Goal: Task Accomplishment & Management: Complete application form

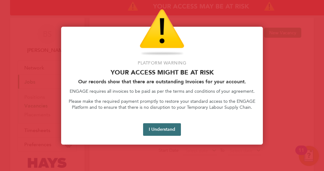
click at [167, 128] on button "I Understand" at bounding box center [162, 129] width 38 height 13
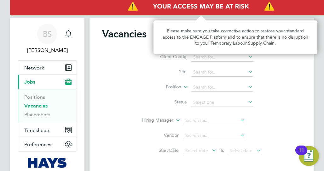
scroll to position [0, 68]
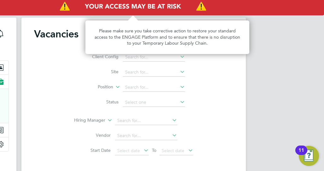
click at [159, 8] on img "Access At Risk" at bounding box center [133, 7] width 382 height 18
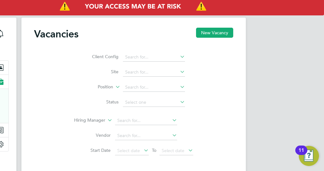
click at [159, 9] on img "Access At Risk" at bounding box center [133, 7] width 382 height 18
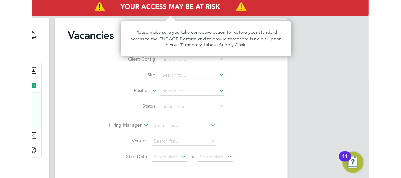
scroll to position [0, 0]
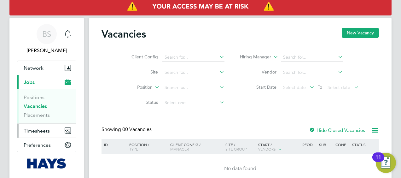
click at [35, 127] on button "Timesheets" at bounding box center [46, 130] width 59 height 14
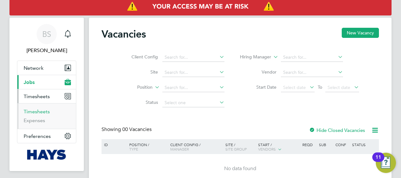
click at [42, 111] on link "Timesheets" at bounding box center [37, 111] width 26 height 6
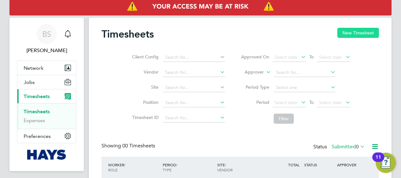
click at [323, 34] on button "New Timesheet" at bounding box center [358, 33] width 42 height 10
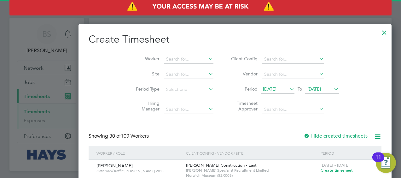
scroll to position [1058, 244]
click at [169, 57] on input at bounding box center [188, 59] width 49 height 9
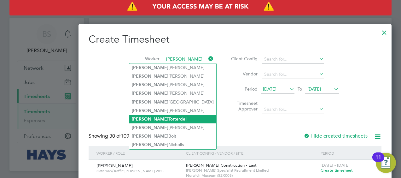
click at [160, 118] on li "[PERSON_NAME]" at bounding box center [172, 119] width 87 height 9
type input "[PERSON_NAME]"
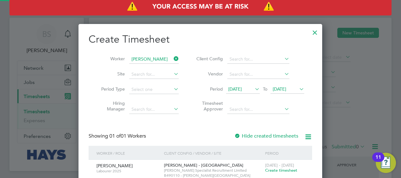
scroll to position [170, 244]
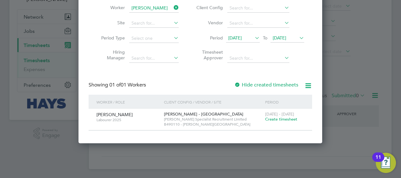
click at [278, 121] on span "Create timesheet" at bounding box center [281, 118] width 32 height 5
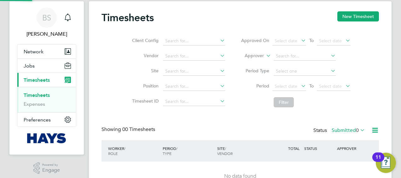
scroll to position [0, 0]
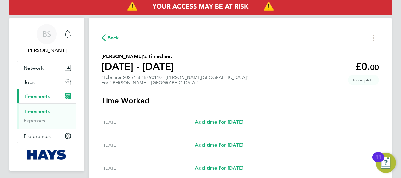
click at [36, 110] on link "Timesheets" at bounding box center [37, 111] width 26 height 6
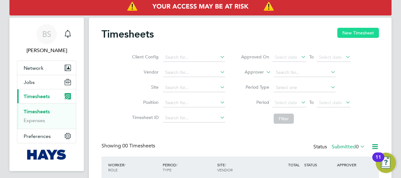
click at [323, 30] on button "New Timesheet" at bounding box center [358, 33] width 42 height 10
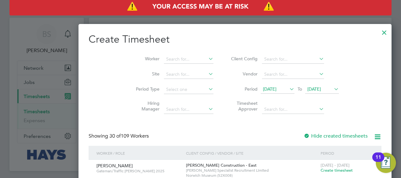
scroll to position [1058, 244]
click at [140, 54] on li "Worker" at bounding box center [172, 59] width 98 height 15
click at [164, 57] on input at bounding box center [188, 59] width 49 height 9
click at [169, 65] on b "[PERSON_NAME]" at bounding box center [187, 67] width 37 height 5
type input "[PERSON_NAME]"
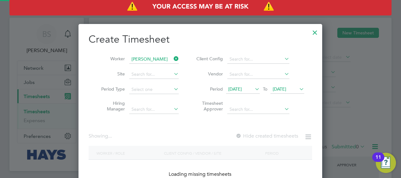
scroll to position [177, 244]
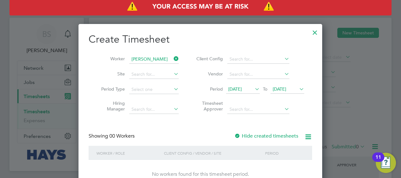
drag, startPoint x: 145, startPoint y: 65, endPoint x: 117, endPoint y: 80, distance: 31.3
click at [117, 80] on li "Site" at bounding box center [137, 74] width 98 height 15
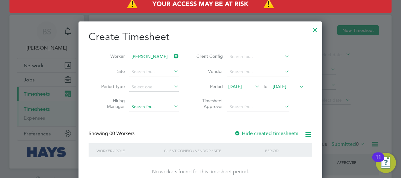
scroll to position [18, 0]
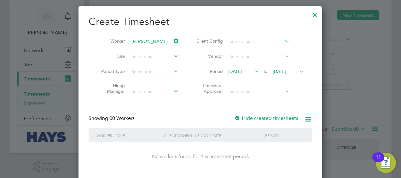
click at [270, 116] on label "Hide created timesheets" at bounding box center [266, 118] width 64 height 6
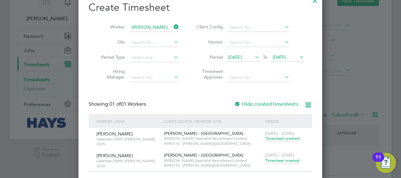
scroll to position [32, 0]
click at [279, 157] on span "Timesheet created" at bounding box center [282, 160] width 34 height 6
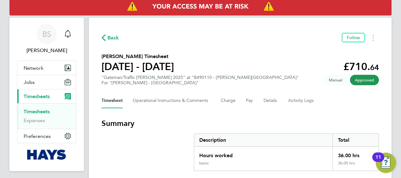
click at [39, 94] on span "Timesheets" at bounding box center [37, 96] width 26 height 6
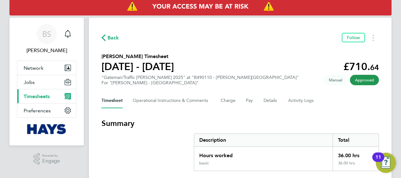
click at [41, 93] on span "Timesheets" at bounding box center [37, 96] width 26 height 6
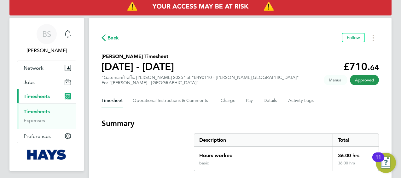
click at [41, 110] on link "Timesheets" at bounding box center [37, 111] width 26 height 6
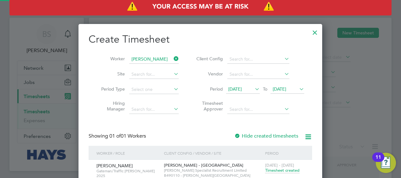
scroll to position [191, 244]
click at [172, 58] on icon at bounding box center [172, 58] width 0 height 9
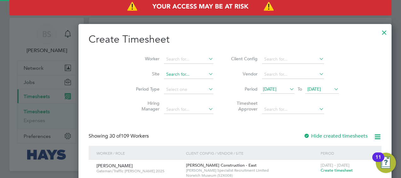
scroll to position [1058, 244]
click at [164, 55] on input at bounding box center [188, 59] width 49 height 9
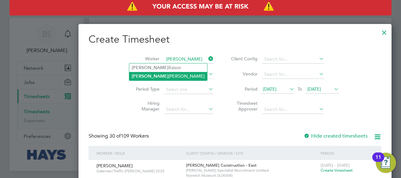
click at [152, 73] on li "[DATE][PERSON_NAME]" at bounding box center [168, 76] width 78 height 9
type input "[DATE][PERSON_NAME]"
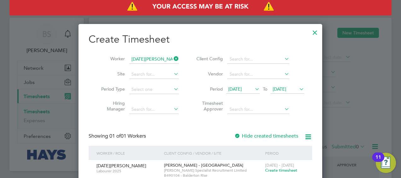
scroll to position [32, 0]
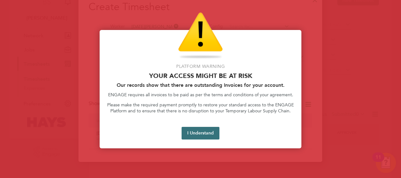
click at [209, 128] on button "I Understand" at bounding box center [200, 133] width 38 height 13
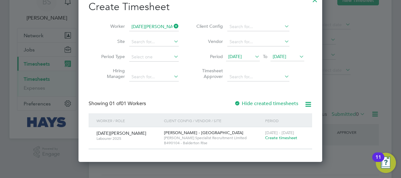
click at [172, 22] on icon at bounding box center [172, 26] width 0 height 9
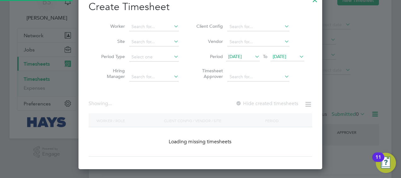
scroll to position [1058, 244]
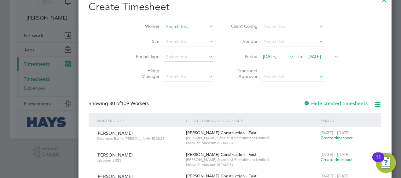
click at [164, 24] on input at bounding box center [188, 26] width 49 height 9
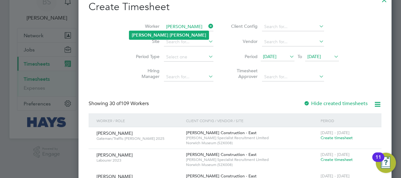
click at [169, 32] on b "[PERSON_NAME]" at bounding box center [187, 34] width 37 height 5
type input "[PERSON_NAME]"
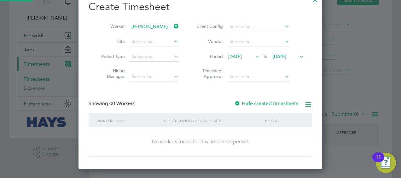
scroll to position [177, 244]
click at [253, 102] on label "Hide created timesheets" at bounding box center [266, 103] width 64 height 6
click at [255, 101] on label "Hide created timesheets" at bounding box center [266, 103] width 64 height 6
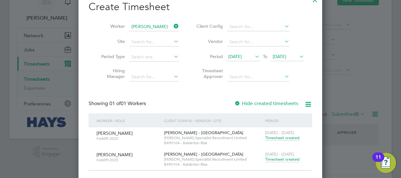
scroll to position [37, 0]
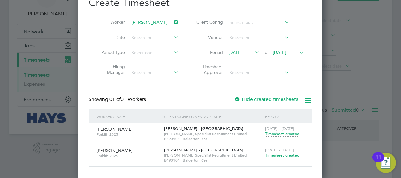
click at [274, 155] on span "Timesheet created" at bounding box center [282, 155] width 34 height 6
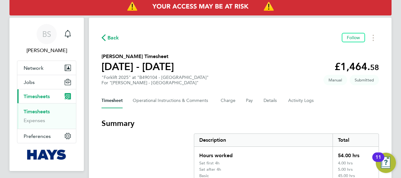
click at [36, 109] on link "Timesheets" at bounding box center [37, 111] width 26 height 6
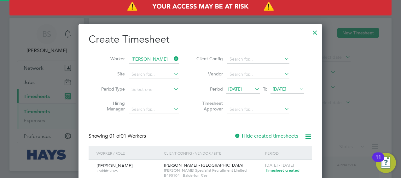
scroll to position [191, 244]
click at [172, 57] on icon at bounding box center [172, 58] width 0 height 9
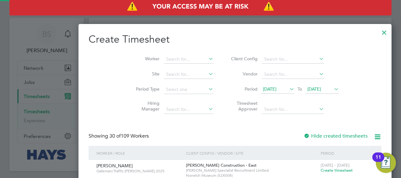
scroll to position [1058, 244]
click at [164, 60] on input at bounding box center [188, 59] width 49 height 9
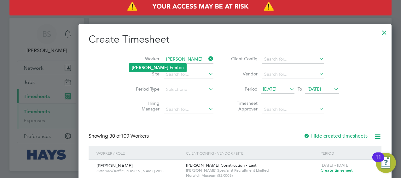
click at [156, 65] on li "[PERSON_NAME] ton" at bounding box center [157, 67] width 57 height 9
type input "[PERSON_NAME]"
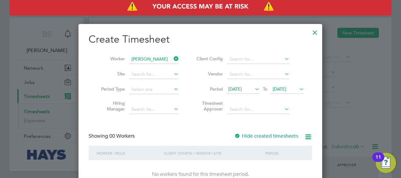
scroll to position [177, 244]
click at [261, 134] on label "Hide created timesheets" at bounding box center [266, 136] width 64 height 6
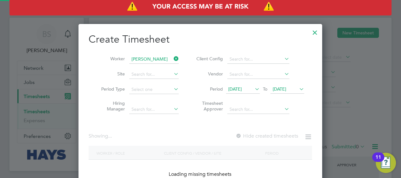
scroll to position [191, 244]
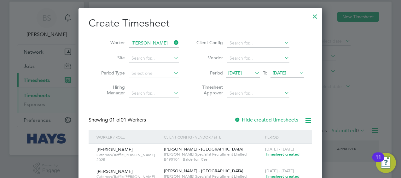
click at [261, 134] on div "Client Config / Vendor / Site" at bounding box center [212, 136] width 101 height 14
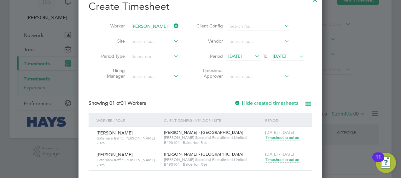
scroll to position [33, 0]
click at [285, 160] on span "Timesheet created" at bounding box center [282, 159] width 34 height 6
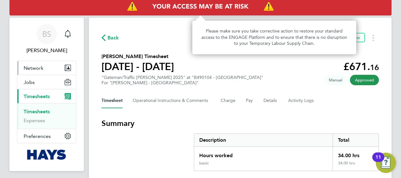
click at [33, 74] on button "Network" at bounding box center [46, 68] width 59 height 14
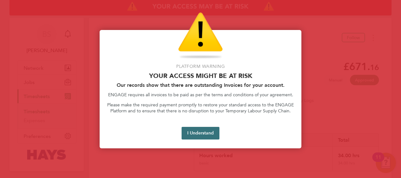
click at [204, 134] on button "I Understand" at bounding box center [200, 133] width 38 height 13
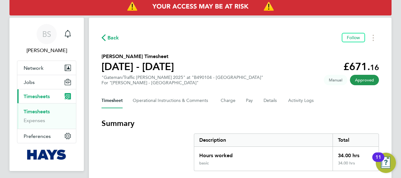
click at [39, 110] on link "Timesheets" at bounding box center [37, 111] width 26 height 6
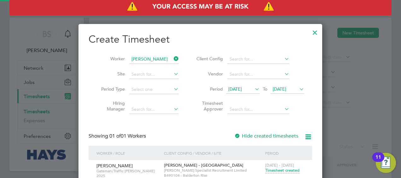
scroll to position [191, 244]
click at [172, 59] on icon at bounding box center [172, 58] width 0 height 9
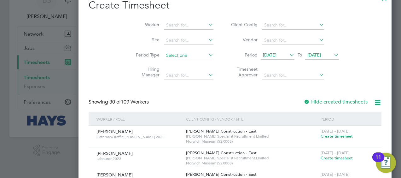
scroll to position [33, 0]
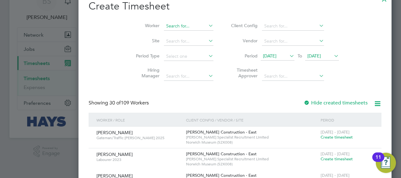
click at [164, 25] on input at bounding box center [188, 26] width 49 height 9
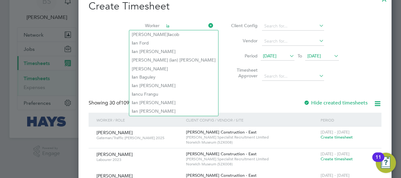
type input "ia"
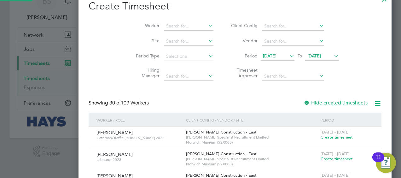
scroll to position [1058, 244]
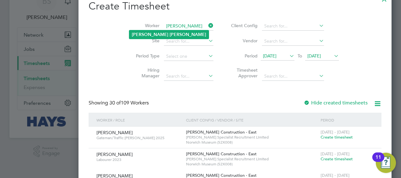
click at [169, 36] on b "[PERSON_NAME]" at bounding box center [187, 34] width 37 height 5
type input "[PERSON_NAME]"
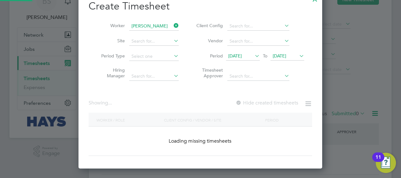
scroll to position [177, 244]
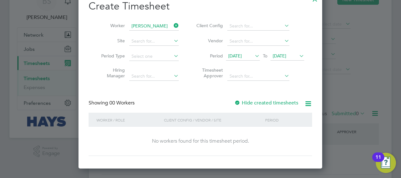
click at [276, 104] on label "Hide created timesheets" at bounding box center [266, 103] width 64 height 6
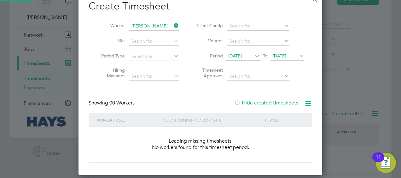
click at [276, 104] on label "Hide created timesheets" at bounding box center [266, 103] width 64 height 6
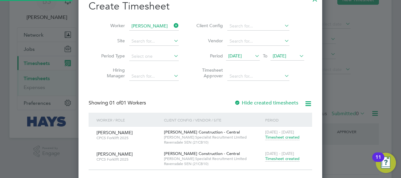
scroll to position [191, 244]
click at [276, 160] on span "Timesheet created" at bounding box center [282, 159] width 34 height 6
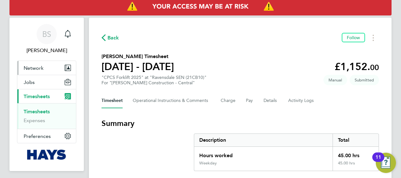
click at [25, 69] on span "Network" at bounding box center [34, 68] width 20 height 6
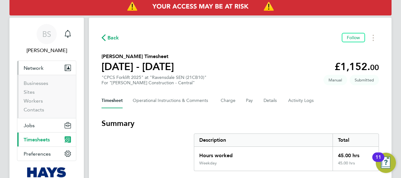
click at [39, 139] on span "Timesheets" at bounding box center [37, 139] width 26 height 6
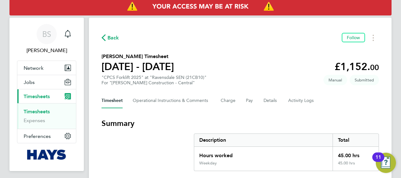
click at [35, 110] on link "Timesheets" at bounding box center [37, 111] width 26 height 6
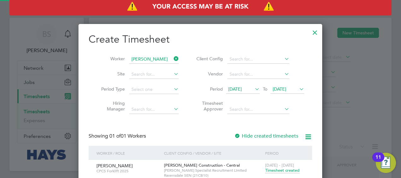
scroll to position [191, 244]
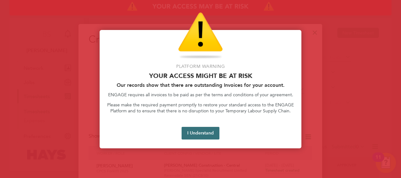
click at [196, 128] on button "I Understand" at bounding box center [200, 133] width 38 height 13
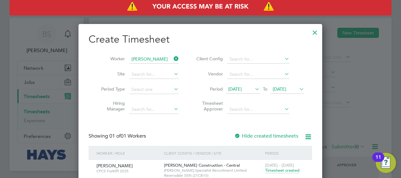
click at [172, 55] on icon at bounding box center [172, 58] width 0 height 9
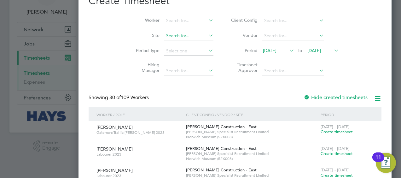
scroll to position [38, 0]
click at [164, 20] on input at bounding box center [188, 21] width 49 height 9
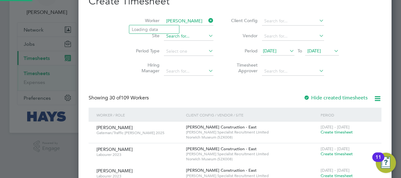
type input "[PERSON_NAME]"
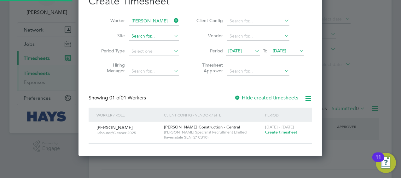
scroll to position [170, 244]
click at [25, 100] on div at bounding box center [200, 89] width 401 height 178
click at [172, 20] on icon at bounding box center [172, 20] width 0 height 9
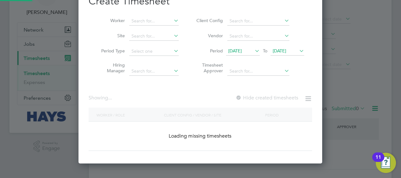
scroll to position [1058, 244]
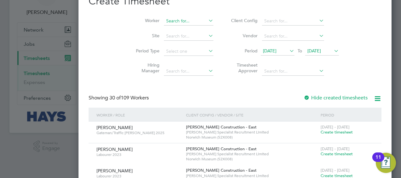
click at [164, 20] on input at bounding box center [188, 21] width 49 height 9
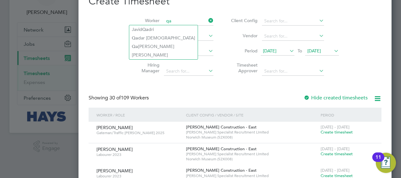
type input "qa"
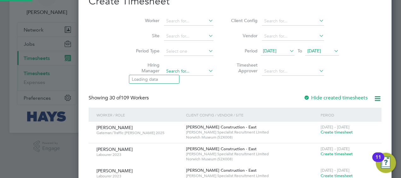
click at [164, 67] on input at bounding box center [188, 71] width 49 height 9
type input "q"
click at [164, 21] on input at bounding box center [188, 21] width 49 height 9
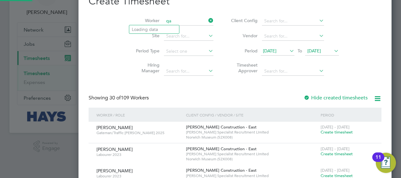
type input "q"
type input "Qaiser"
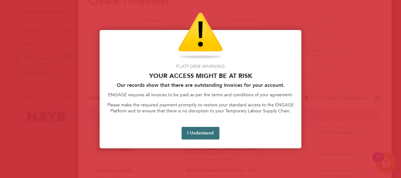
click at [194, 137] on button "I Understand" at bounding box center [200, 133] width 38 height 13
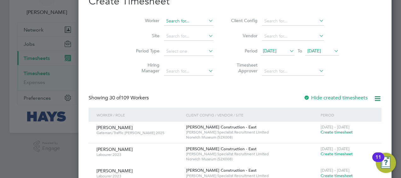
click at [164, 22] on input at bounding box center [188, 21] width 49 height 9
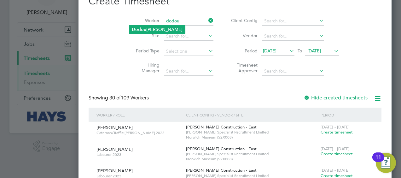
click at [163, 28] on li "[PERSON_NAME]" at bounding box center [157, 29] width 56 height 9
type input "[PERSON_NAME]"
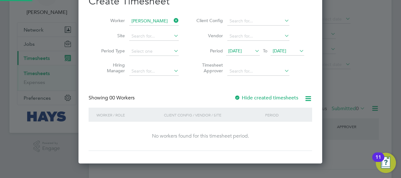
scroll to position [3, 3]
click at [283, 98] on label "Hide created timesheets" at bounding box center [266, 97] width 64 height 6
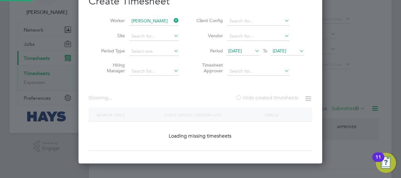
scroll to position [177, 244]
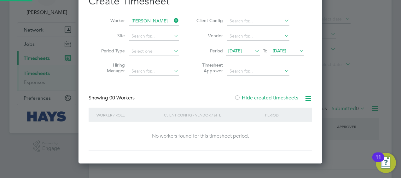
click at [282, 99] on label "Hide created timesheets" at bounding box center [266, 97] width 64 height 6
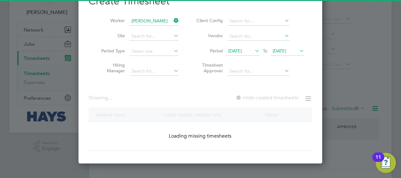
scroll to position [170, 244]
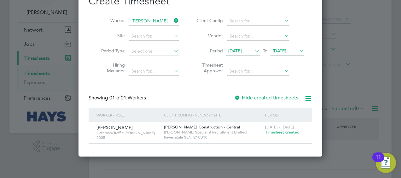
click at [286, 131] on span "Timesheet created" at bounding box center [282, 132] width 34 height 6
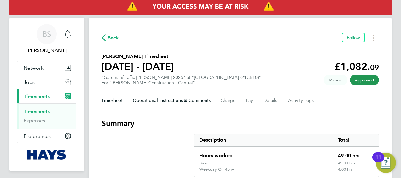
click at [202, 105] on Comments-tab "Operational Instructions & Comments" at bounding box center [172, 100] width 78 height 15
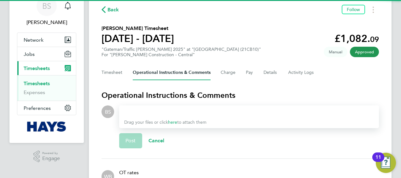
scroll to position [28, 0]
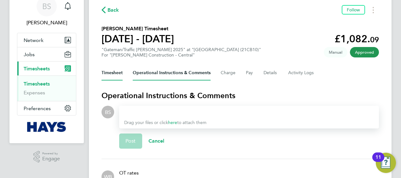
click at [113, 77] on button "Timesheet" at bounding box center [111, 72] width 21 height 15
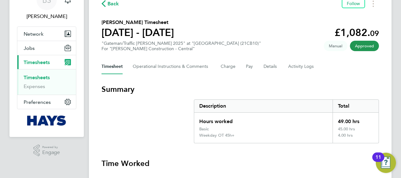
scroll to position [33, 0]
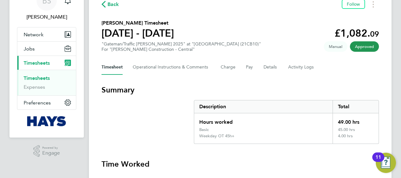
click at [48, 77] on link "Timesheets" at bounding box center [37, 78] width 26 height 6
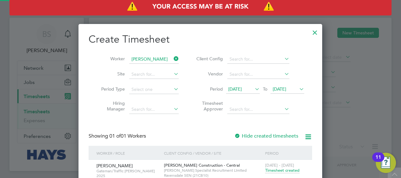
scroll to position [170, 244]
click at [172, 58] on icon at bounding box center [172, 58] width 0 height 9
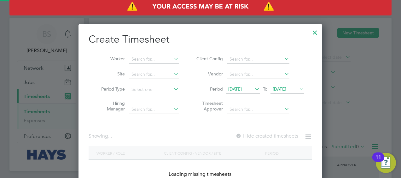
scroll to position [1058, 244]
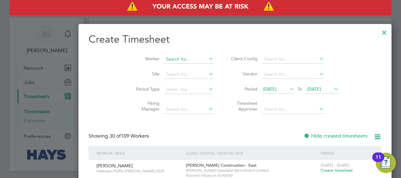
click at [164, 58] on input at bounding box center [188, 59] width 49 height 9
type input "[PERSON_NAME]"
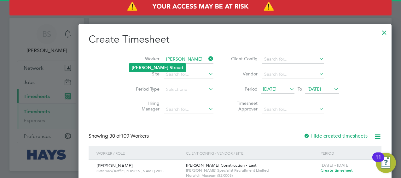
click at [138, 65] on b "[PERSON_NAME]" at bounding box center [150, 67] width 37 height 5
type input "[PERSON_NAME]"
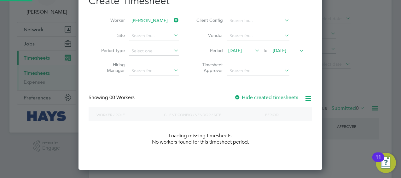
scroll to position [177, 244]
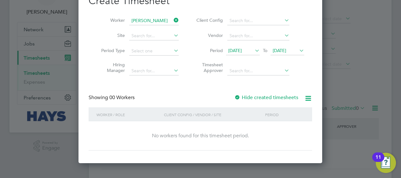
click at [263, 97] on label "Hide created timesheets" at bounding box center [266, 97] width 64 height 6
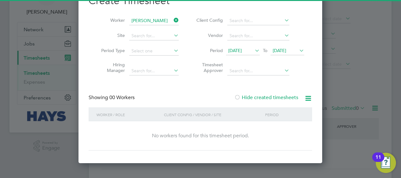
click at [265, 96] on label "Hide created timesheets" at bounding box center [266, 97] width 64 height 6
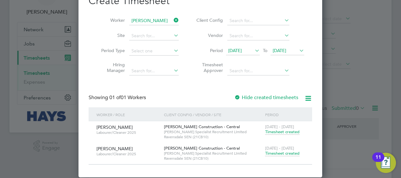
scroll to position [51, 0]
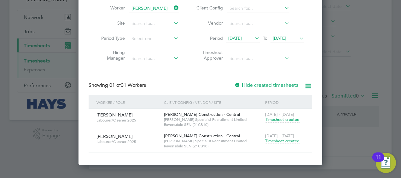
click at [279, 139] on span "Timesheet created" at bounding box center [282, 141] width 34 height 6
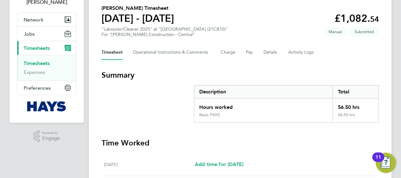
scroll to position [49, 0]
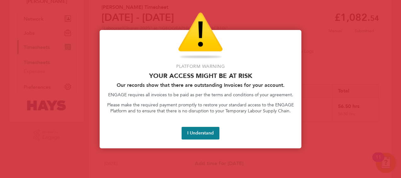
click at [28, 93] on div at bounding box center [200, 89] width 401 height 178
click at [202, 130] on button "I Understand" at bounding box center [200, 133] width 38 height 13
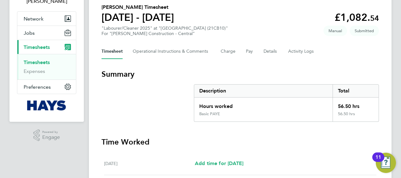
click at [46, 60] on link "Timesheets" at bounding box center [37, 62] width 26 height 6
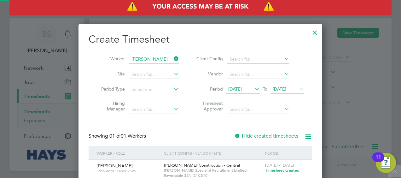
scroll to position [191, 244]
click at [172, 57] on icon at bounding box center [172, 58] width 0 height 9
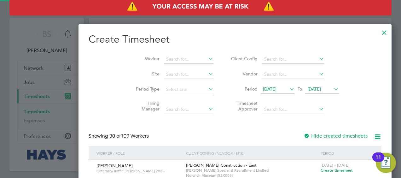
scroll to position [1058, 244]
click at [164, 58] on input at bounding box center [188, 59] width 49 height 9
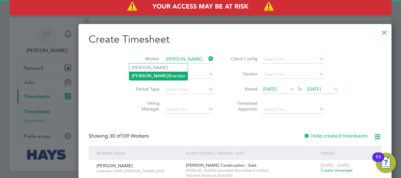
click at [152, 74] on li "[PERSON_NAME]" at bounding box center [158, 75] width 58 height 9
type input "[PERSON_NAME]"
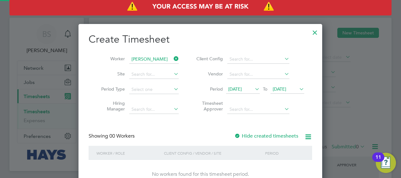
scroll to position [177, 244]
click at [251, 133] on label "Hide created timesheets" at bounding box center [266, 136] width 64 height 6
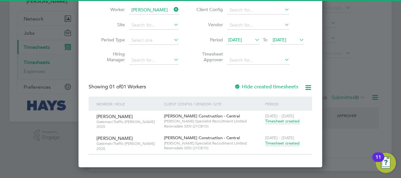
scroll to position [52, 0]
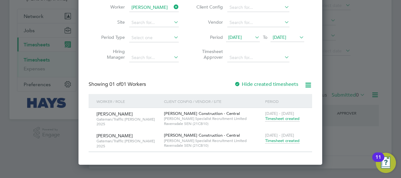
click at [271, 140] on span "Timesheet created" at bounding box center [282, 141] width 34 height 6
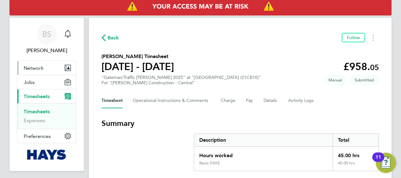
click at [20, 74] on button "Network" at bounding box center [46, 68] width 59 height 14
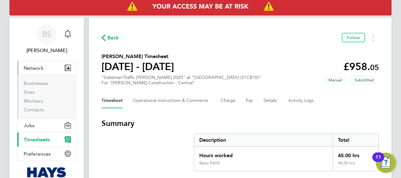
click at [40, 140] on span "Timesheets" at bounding box center [37, 139] width 26 height 6
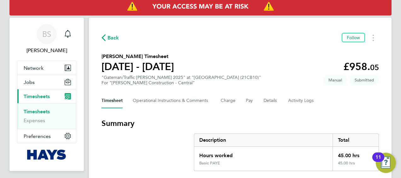
click at [43, 110] on link "Timesheets" at bounding box center [37, 111] width 26 height 6
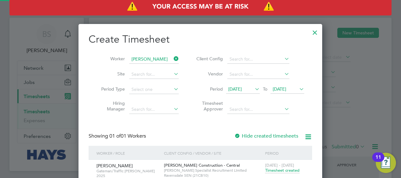
scroll to position [191, 244]
click at [172, 58] on icon at bounding box center [172, 58] width 0 height 9
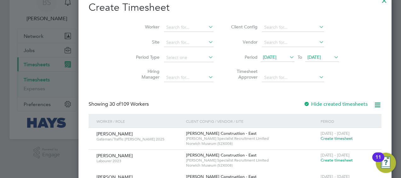
scroll to position [0, 0]
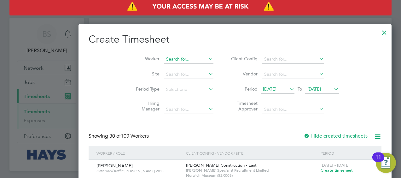
click at [164, 60] on input at bounding box center [188, 59] width 49 height 9
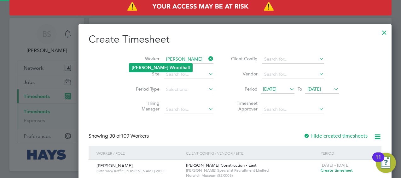
click at [169, 65] on b "Woodhal" at bounding box center [178, 67] width 19 height 5
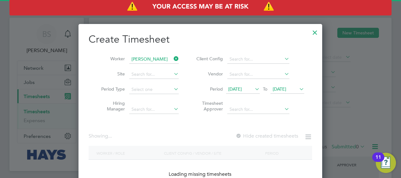
type input "[PERSON_NAME]"
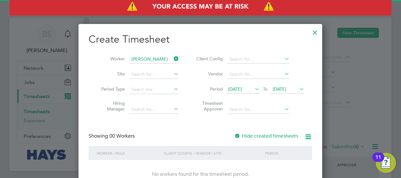
scroll to position [11, 0]
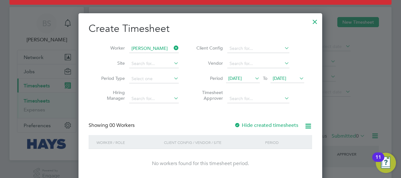
click at [248, 123] on label "Hide created timesheets" at bounding box center [266, 125] width 64 height 6
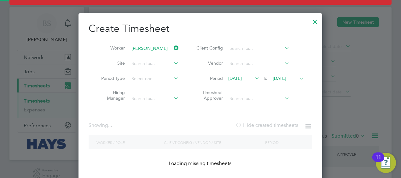
scroll to position [177, 244]
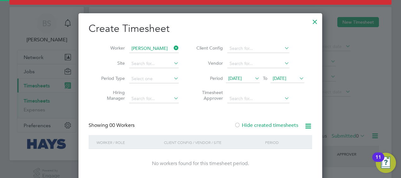
click at [248, 123] on label "Hide created timesheets" at bounding box center [266, 125] width 64 height 6
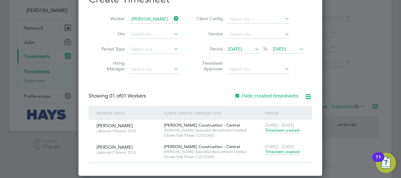
scroll to position [40, 0]
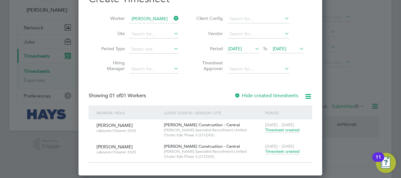
click at [284, 155] on div "[DATE] - [DATE] Timesheet created" at bounding box center [284, 148] width 42 height 17
click at [282, 150] on span "Timesheet created" at bounding box center [282, 151] width 34 height 6
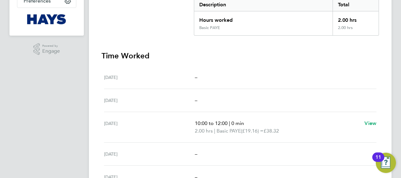
scroll to position [135, 0]
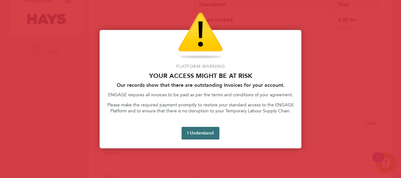
drag, startPoint x: 201, startPoint y: 129, endPoint x: 195, endPoint y: 127, distance: 5.8
click at [198, 128] on button "I Understand" at bounding box center [200, 133] width 38 height 13
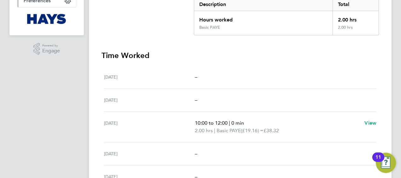
scroll to position [7, 0]
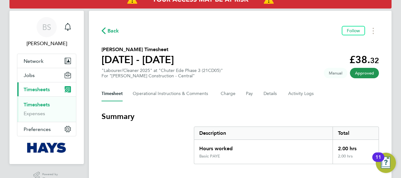
click at [45, 104] on link "Timesheets" at bounding box center [37, 104] width 26 height 6
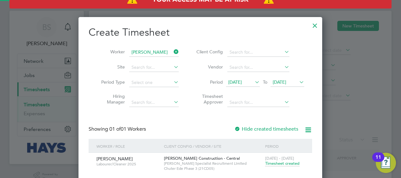
scroll to position [191, 244]
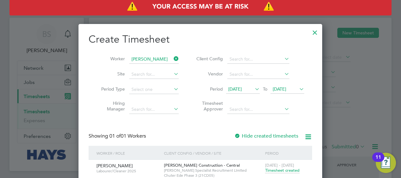
click at [172, 56] on icon at bounding box center [172, 58] width 0 height 9
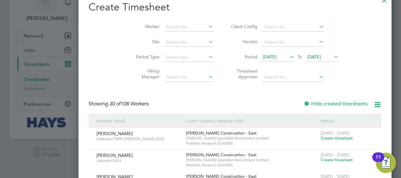
scroll to position [32, 0]
click at [164, 29] on input at bounding box center [188, 27] width 49 height 9
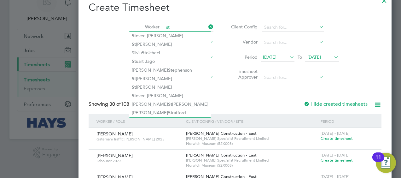
type input "st"
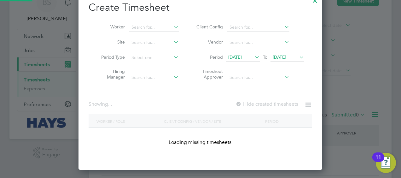
scroll to position [1058, 244]
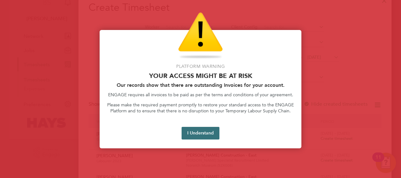
drag, startPoint x: 202, startPoint y: 132, endPoint x: 200, endPoint y: 121, distance: 11.1
click at [202, 132] on button "I Understand" at bounding box center [200, 133] width 38 height 13
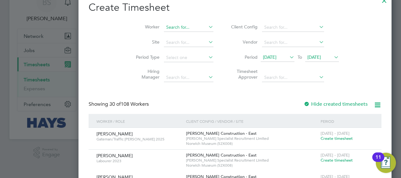
click at [164, 27] on input at bounding box center [188, 27] width 49 height 9
type input "[PERSON_NAME]"
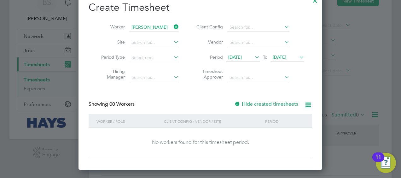
click at [258, 101] on label "Hide created timesheets" at bounding box center [266, 104] width 64 height 6
click at [258, 103] on label "Hide created timesheets" at bounding box center [266, 104] width 64 height 6
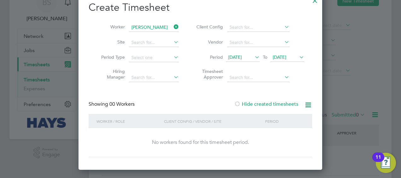
click at [258, 103] on label "Hide created timesheets" at bounding box center [266, 104] width 64 height 6
click at [172, 26] on icon at bounding box center [172, 26] width 0 height 9
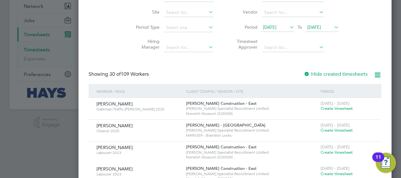
scroll to position [0, 0]
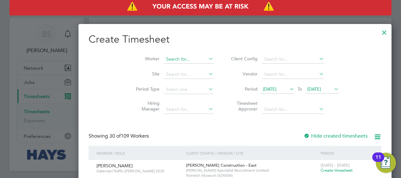
click at [164, 58] on input at bounding box center [188, 59] width 49 height 9
type input "[PERSON_NAME]"
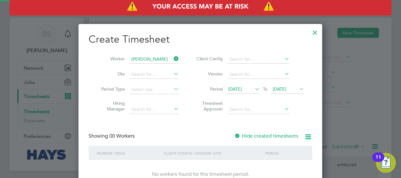
scroll to position [177, 244]
click at [259, 134] on label "Hide created timesheets" at bounding box center [266, 136] width 64 height 6
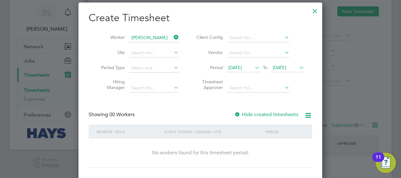
scroll to position [31, 0]
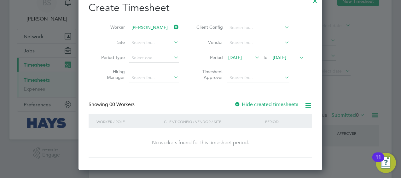
click at [251, 104] on label "Hide created timesheets" at bounding box center [266, 104] width 64 height 6
click at [251, 103] on label "Hide created timesheets" at bounding box center [266, 104] width 64 height 6
click at [245, 107] on label "Hide created timesheets" at bounding box center [266, 104] width 64 height 6
click at [245, 105] on label "Hide created timesheets" at bounding box center [266, 104] width 64 height 6
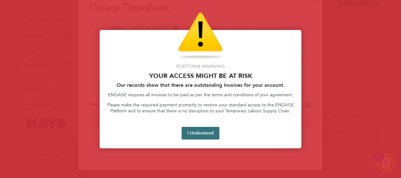
click at [200, 127] on button "I Understand" at bounding box center [200, 133] width 38 height 13
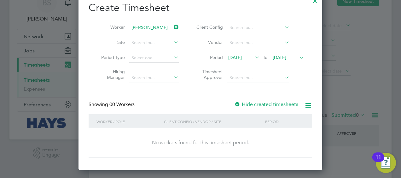
click at [172, 27] on icon at bounding box center [172, 27] width 0 height 9
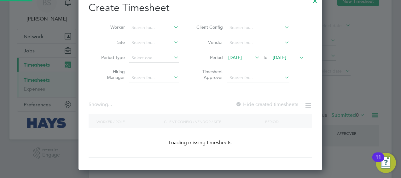
scroll to position [1058, 244]
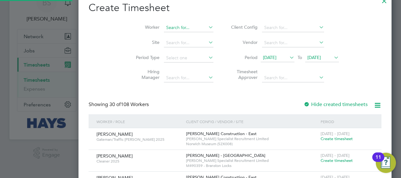
click at [164, 28] on input at bounding box center [188, 27] width 49 height 9
type input "[PERSON_NAME]"
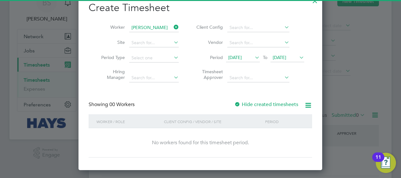
scroll to position [177, 244]
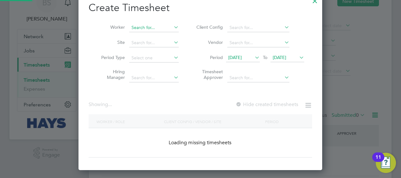
click at [161, 26] on input at bounding box center [153, 27] width 49 height 9
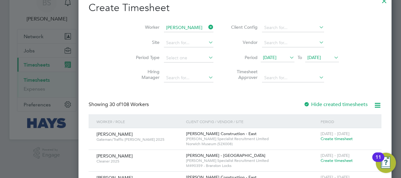
type input "[PERSON_NAME]"
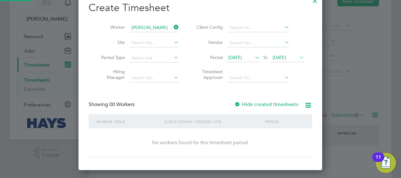
scroll to position [177, 244]
click at [281, 102] on label "Hide created timesheets" at bounding box center [266, 104] width 64 height 6
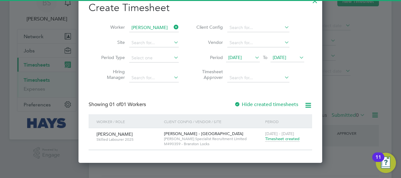
scroll to position [170, 244]
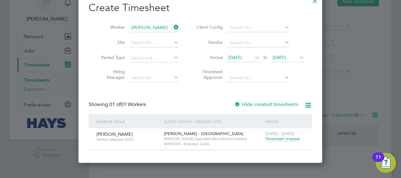
click at [276, 138] on span "Timesheet created" at bounding box center [282, 139] width 34 height 6
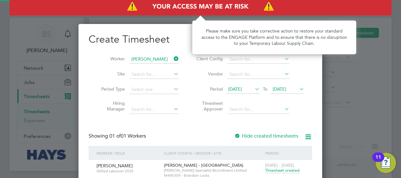
scroll to position [31, 0]
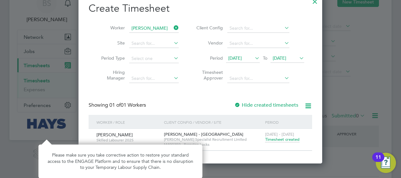
click at [256, 100] on div "Create Timesheet Worker [PERSON_NAME] Site Period Type Hiring Manager Client Co…" at bounding box center [199, 76] width 223 height 149
click at [254, 103] on label "Hide created timesheets" at bounding box center [266, 105] width 64 height 6
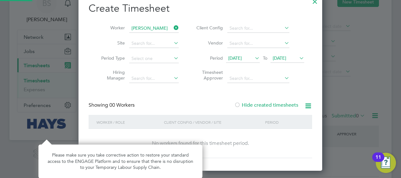
click at [254, 103] on label "Hide created timesheets" at bounding box center [266, 105] width 64 height 6
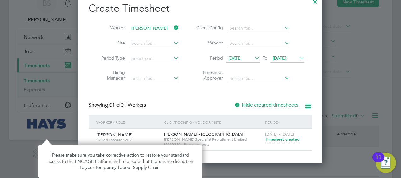
scroll to position [52, 0]
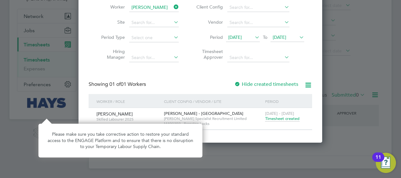
click at [283, 83] on label "Hide created timesheets" at bounding box center [266, 84] width 64 height 6
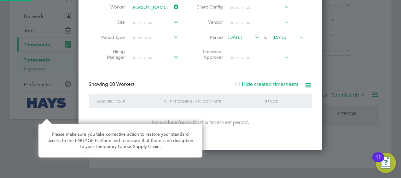
click at [280, 84] on label "Hide created timesheets" at bounding box center [266, 84] width 64 height 6
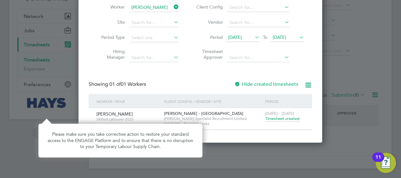
click at [323, 77] on div at bounding box center [200, 89] width 401 height 178
click at [298, 35] on icon at bounding box center [298, 37] width 0 height 9
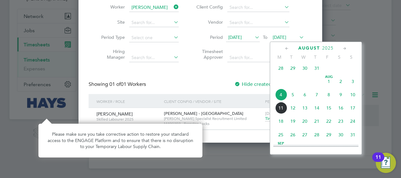
click at [322, 114] on span "14" at bounding box center [316, 108] width 12 height 12
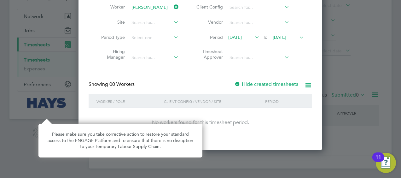
click at [293, 83] on label "Hide created timesheets" at bounding box center [266, 84] width 64 height 6
click at [281, 84] on label "Hide created timesheets" at bounding box center [266, 84] width 64 height 6
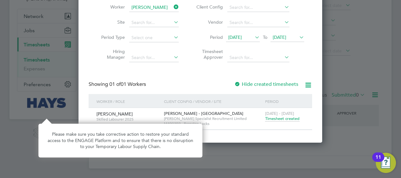
click at [259, 146] on div at bounding box center [200, 89] width 401 height 178
click at [244, 145] on div at bounding box center [200, 89] width 401 height 178
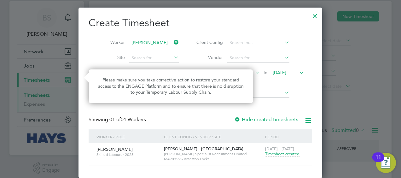
click at [172, 44] on icon at bounding box center [172, 42] width 0 height 9
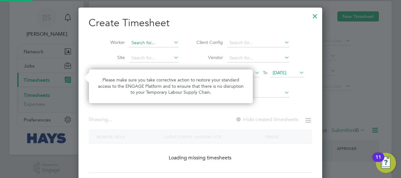
click at [156, 40] on input at bounding box center [153, 42] width 49 height 9
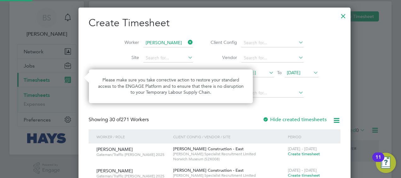
type input "[PERSON_NAME]"
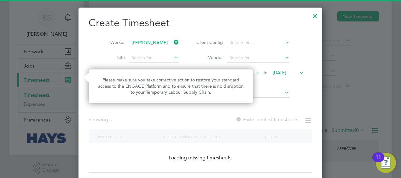
scroll to position [177, 244]
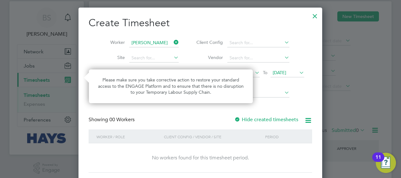
click at [246, 76] on div "Please make sure you take corrective action to restore your standard access to …" at bounding box center [171, 86] width 164 height 34
click at [249, 118] on label "Hide created timesheets" at bounding box center [266, 119] width 64 height 6
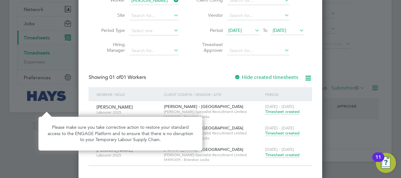
click at [240, 148] on div "[PERSON_NAME] - [GEOGRAPHIC_DATA] [PERSON_NAME] Specialist Recruitment Limited …" at bounding box center [212, 154] width 101 height 21
click at [224, 140] on div "[PERSON_NAME] - [GEOGRAPHIC_DATA] [PERSON_NAME] Specialist Recruitment Limited …" at bounding box center [212, 132] width 101 height 21
click at [241, 149] on div "[PERSON_NAME] - [GEOGRAPHIC_DATA] [PERSON_NAME] Specialist Recruitment Limited …" at bounding box center [212, 154] width 101 height 21
click at [67, 140] on p "Please make sure you take corrective action to restore your standard access to …" at bounding box center [120, 133] width 149 height 19
click at [275, 132] on span "Timesheet created" at bounding box center [282, 133] width 34 height 6
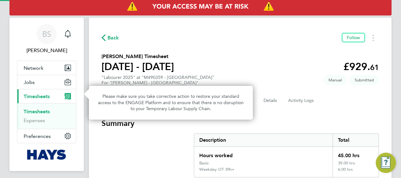
click at [274, 154] on div "Hours worked" at bounding box center [263, 153] width 138 height 14
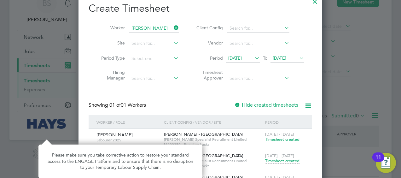
scroll to position [59, 0]
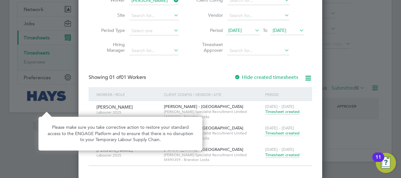
click at [278, 156] on span "Timesheet created" at bounding box center [282, 155] width 34 height 6
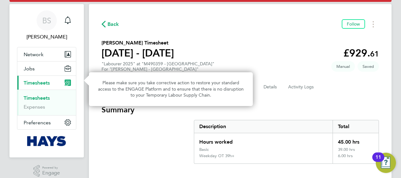
scroll to position [15, 0]
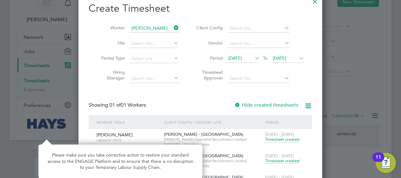
scroll to position [50, 0]
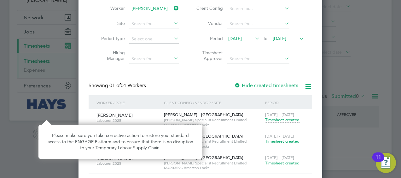
click at [286, 141] on span "Timesheet created" at bounding box center [282, 141] width 34 height 6
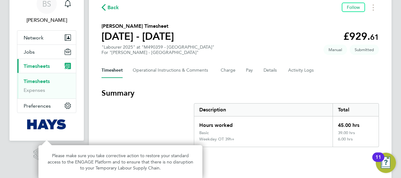
scroll to position [43, 0]
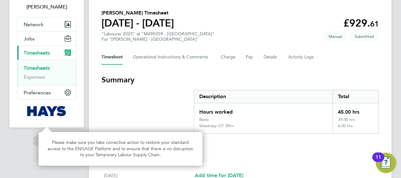
click at [43, 68] on link "Timesheets" at bounding box center [37, 68] width 26 height 6
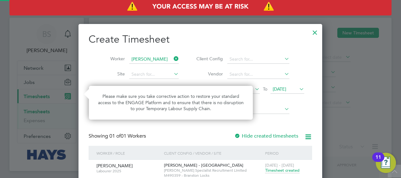
scroll to position [212, 244]
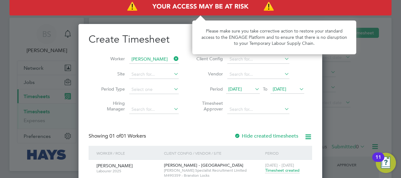
click at [172, 57] on icon at bounding box center [172, 58] width 0 height 9
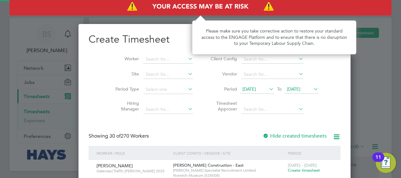
scroll to position [1206, 244]
click at [158, 57] on input at bounding box center [167, 59] width 49 height 9
type input "[PERSON_NAME]"
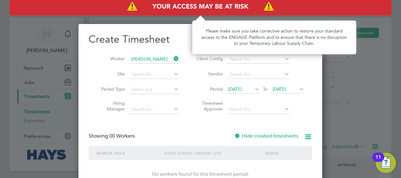
click at [251, 137] on label "Hide created timesheets" at bounding box center [266, 136] width 64 height 6
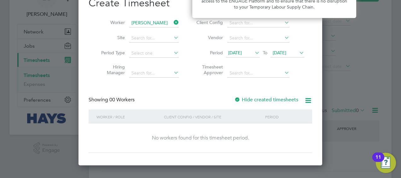
scroll to position [37, 0]
click at [246, 98] on label "Hide created timesheets" at bounding box center [266, 99] width 64 height 6
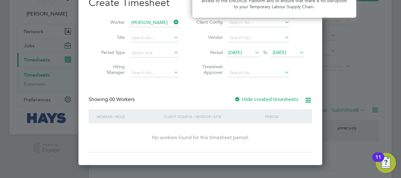
scroll to position [16, 0]
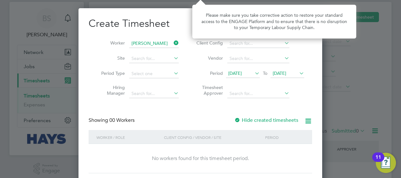
click at [269, 117] on label "Hide created timesheets" at bounding box center [266, 120] width 64 height 6
click at [172, 40] on icon at bounding box center [172, 42] width 0 height 9
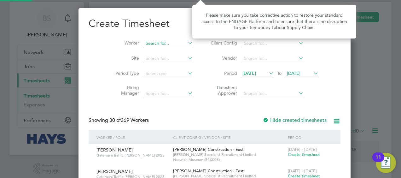
scroll to position [1206, 244]
click at [161, 43] on input at bounding box center [167, 43] width 49 height 9
type input "[PERSON_NAME]"
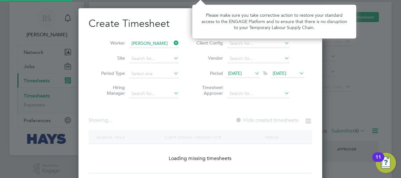
scroll to position [177, 244]
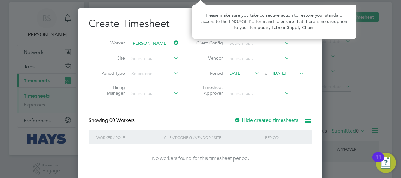
click at [254, 119] on label "Hide created timesheets" at bounding box center [266, 120] width 64 height 6
drag, startPoint x: 253, startPoint y: 119, endPoint x: 250, endPoint y: 112, distance: 6.8
click at [252, 117] on label "Hide created timesheets" at bounding box center [266, 120] width 64 height 6
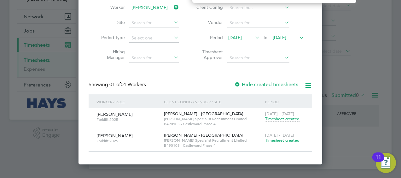
scroll to position [52, 0]
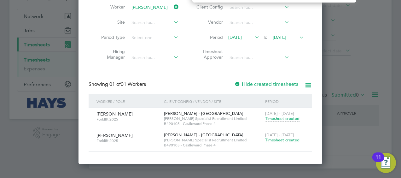
click at [280, 139] on span "Timesheet created" at bounding box center [282, 140] width 34 height 6
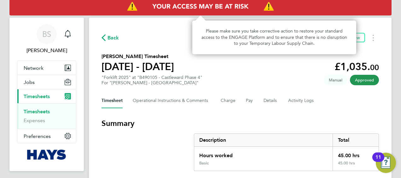
drag, startPoint x: 276, startPoint y: 78, endPoint x: 257, endPoint y: 64, distance: 23.4
click at [270, 72] on section "[PERSON_NAME] Timesheet [DATE] - [DATE] £1,035. 00 "Forklift 2025" at "B490105 …" at bounding box center [239, 69] width 277 height 33
click at [219, 42] on p "Please make sure you take corrective action to restore your standard access to …" at bounding box center [274, 37] width 149 height 19
click at [35, 110] on link "Timesheets" at bounding box center [37, 111] width 26 height 6
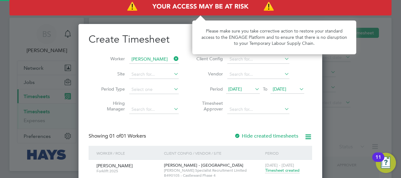
scroll to position [191, 244]
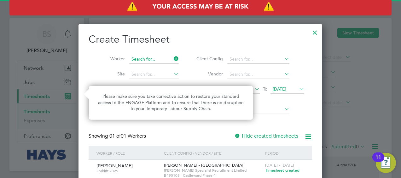
click at [160, 60] on input at bounding box center [153, 59] width 49 height 9
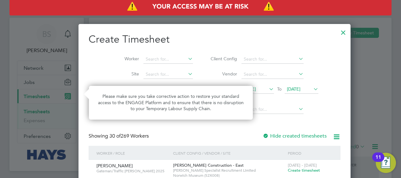
scroll to position [1206, 244]
type input "[PERSON_NAME]"
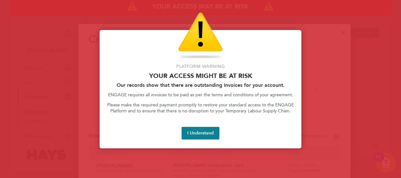
click at [193, 131] on button "I Understand" at bounding box center [200, 133] width 38 height 13
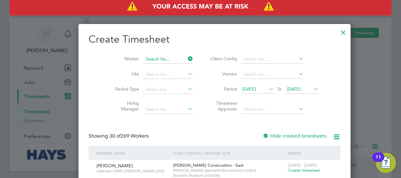
click at [163, 61] on input at bounding box center [167, 59] width 49 height 9
type input "samson ol"
type input "[PERSON_NAME]"
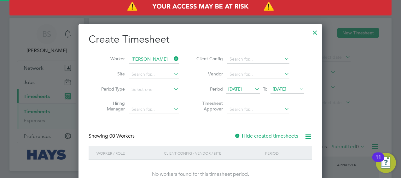
scroll to position [177, 244]
click at [245, 133] on div "Create Timesheet Worker samson olagunji Site Period Type Hiring Manager Client …" at bounding box center [199, 111] width 223 height 156
click at [245, 134] on label "Hide created timesheets" at bounding box center [266, 136] width 64 height 6
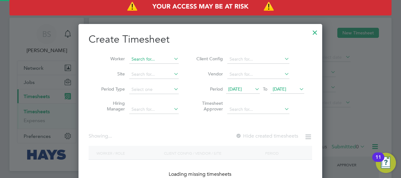
click at [169, 60] on input at bounding box center [153, 59] width 49 height 9
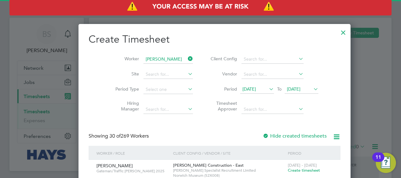
type input "[PERSON_NAME]"
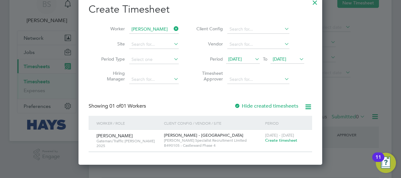
scroll to position [52, 0]
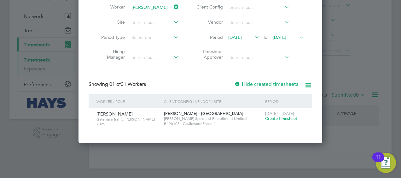
click at [273, 82] on label "Hide created timesheets" at bounding box center [266, 84] width 64 height 6
click at [273, 81] on label "Hide created timesheets" at bounding box center [266, 84] width 64 height 6
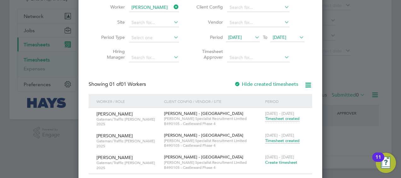
click at [282, 140] on span "Timesheet created" at bounding box center [282, 141] width 34 height 6
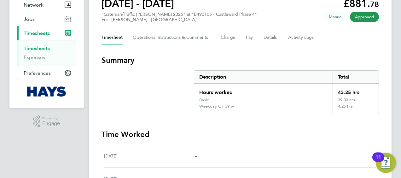
click at [38, 47] on link "Timesheets" at bounding box center [37, 48] width 26 height 6
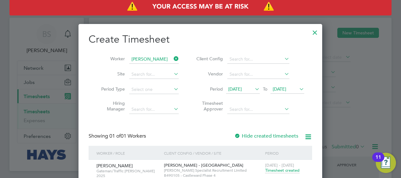
click at [172, 59] on icon at bounding box center [172, 58] width 0 height 9
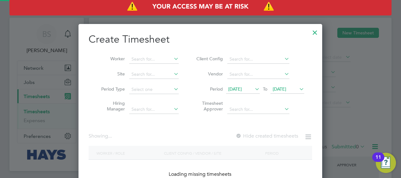
scroll to position [177, 244]
click at [149, 60] on input at bounding box center [153, 59] width 49 height 9
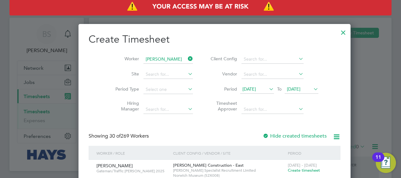
type input "[PERSON_NAME]"
click at [9, 0] on button "Access At Risk" at bounding box center [200, 7] width 382 height 18
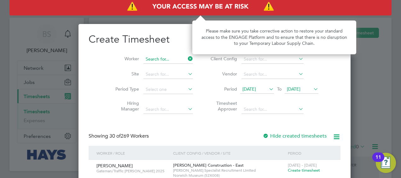
click at [144, 56] on input at bounding box center [167, 59] width 49 height 9
click at [295, 88] on span "[DATE]" at bounding box center [294, 89] width 14 height 6
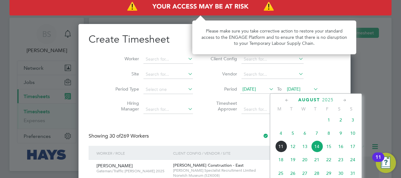
click at [159, 100] on li "Hiring Manager" at bounding box center [152, 107] width 98 height 20
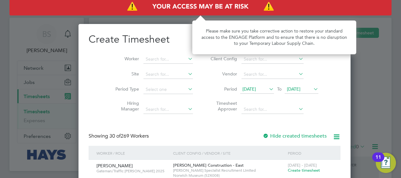
click at [315, 32] on p "Please make sure you take corrective action to restore your standard access to …" at bounding box center [274, 37] width 149 height 19
click at [66, 42] on div at bounding box center [200, 89] width 401 height 178
click at [68, 46] on div at bounding box center [200, 89] width 401 height 178
click at [69, 46] on div at bounding box center [200, 89] width 401 height 178
click at [305, 43] on p "Please make sure you take corrective action to restore your standard access to …" at bounding box center [274, 37] width 149 height 19
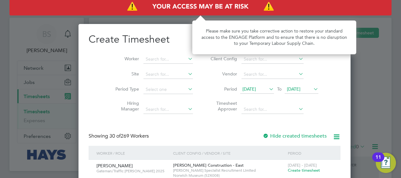
click at [305, 43] on p "Please make sure you take corrective action to restore your standard access to …" at bounding box center [274, 37] width 149 height 19
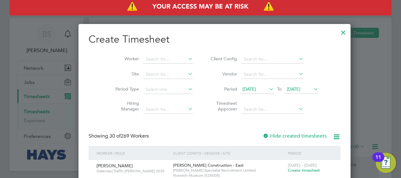
click at [323, 32] on div at bounding box center [342, 30] width 11 height 11
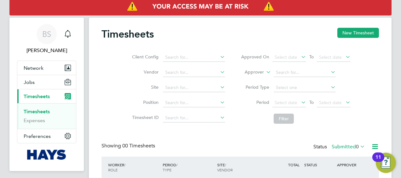
click at [43, 112] on link "Timesheets" at bounding box center [37, 111] width 26 height 6
click at [43, 109] on link "Timesheets" at bounding box center [37, 111] width 26 height 6
click at [323, 32] on button "New Timesheet" at bounding box center [358, 33] width 42 height 10
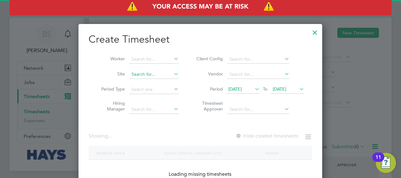
scroll to position [3, 3]
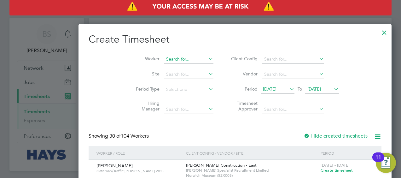
click at [164, 62] on input at bounding box center [188, 59] width 49 height 9
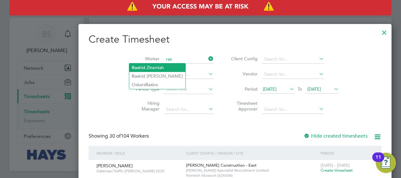
click at [143, 70] on li "Ras hid Zinentah" at bounding box center [157, 67] width 56 height 9
type input "[PERSON_NAME]"
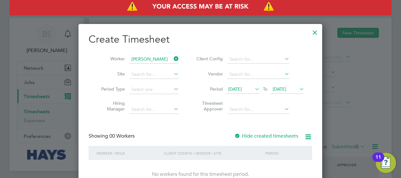
click at [241, 136] on label "Hide created timesheets" at bounding box center [266, 136] width 64 height 6
click at [241, 135] on label "Hide created timesheets" at bounding box center [266, 136] width 64 height 6
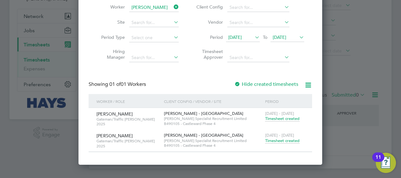
click at [278, 139] on span "Timesheet created" at bounding box center [282, 141] width 34 height 6
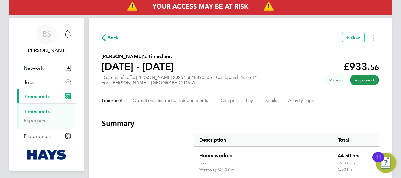
click at [41, 109] on link "Timesheets" at bounding box center [37, 111] width 26 height 6
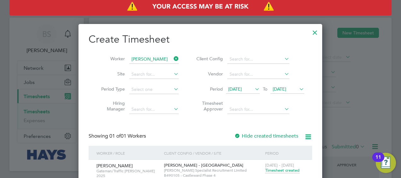
click at [172, 57] on icon at bounding box center [172, 58] width 0 height 9
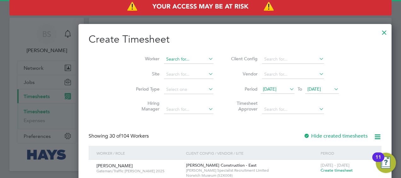
click at [164, 60] on input at bounding box center [188, 59] width 49 height 9
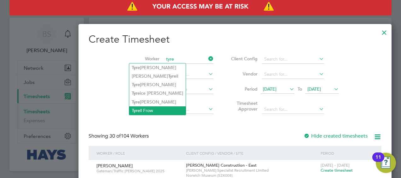
click at [148, 107] on li "Tyre ll Frow" at bounding box center [157, 110] width 56 height 9
type input "[PERSON_NAME]"
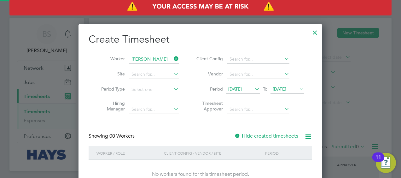
scroll to position [3, 3]
click at [279, 135] on label "Hide created timesheets" at bounding box center [266, 136] width 64 height 6
click at [290, 91] on span "[DATE]" at bounding box center [287, 89] width 34 height 9
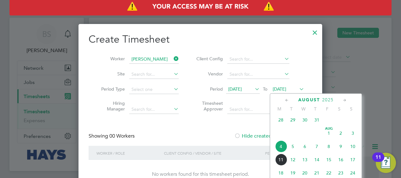
click at [293, 162] on span "12" at bounding box center [293, 159] width 12 height 12
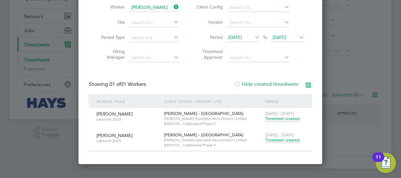
click at [277, 139] on span "Timesheet created" at bounding box center [282, 140] width 34 height 6
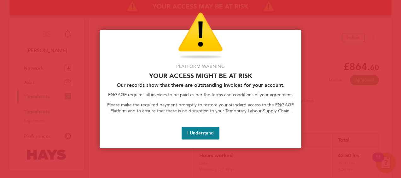
drag, startPoint x: 207, startPoint y: 132, endPoint x: 202, endPoint y: 131, distance: 4.9
click at [206, 132] on button "I Understand" at bounding box center [200, 133] width 38 height 13
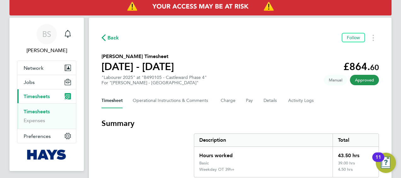
click at [50, 110] on link "Timesheets" at bounding box center [37, 111] width 26 height 6
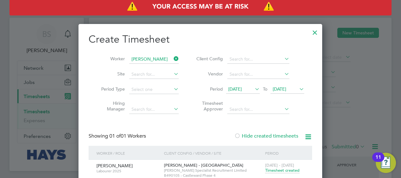
click at [172, 55] on icon at bounding box center [172, 58] width 0 height 9
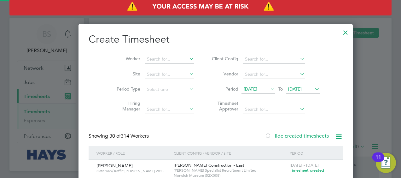
scroll to position [2035, 244]
click at [163, 56] on input at bounding box center [169, 59] width 49 height 9
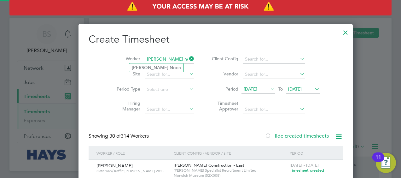
click at [159, 65] on li "[PERSON_NAME] No on" at bounding box center [156, 67] width 54 height 9
type input "[PERSON_NAME]"
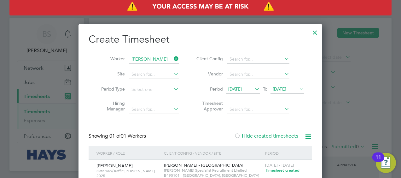
scroll to position [59, 0]
